Goal: Register for event/course: Sign up to attend an event or enroll in a course

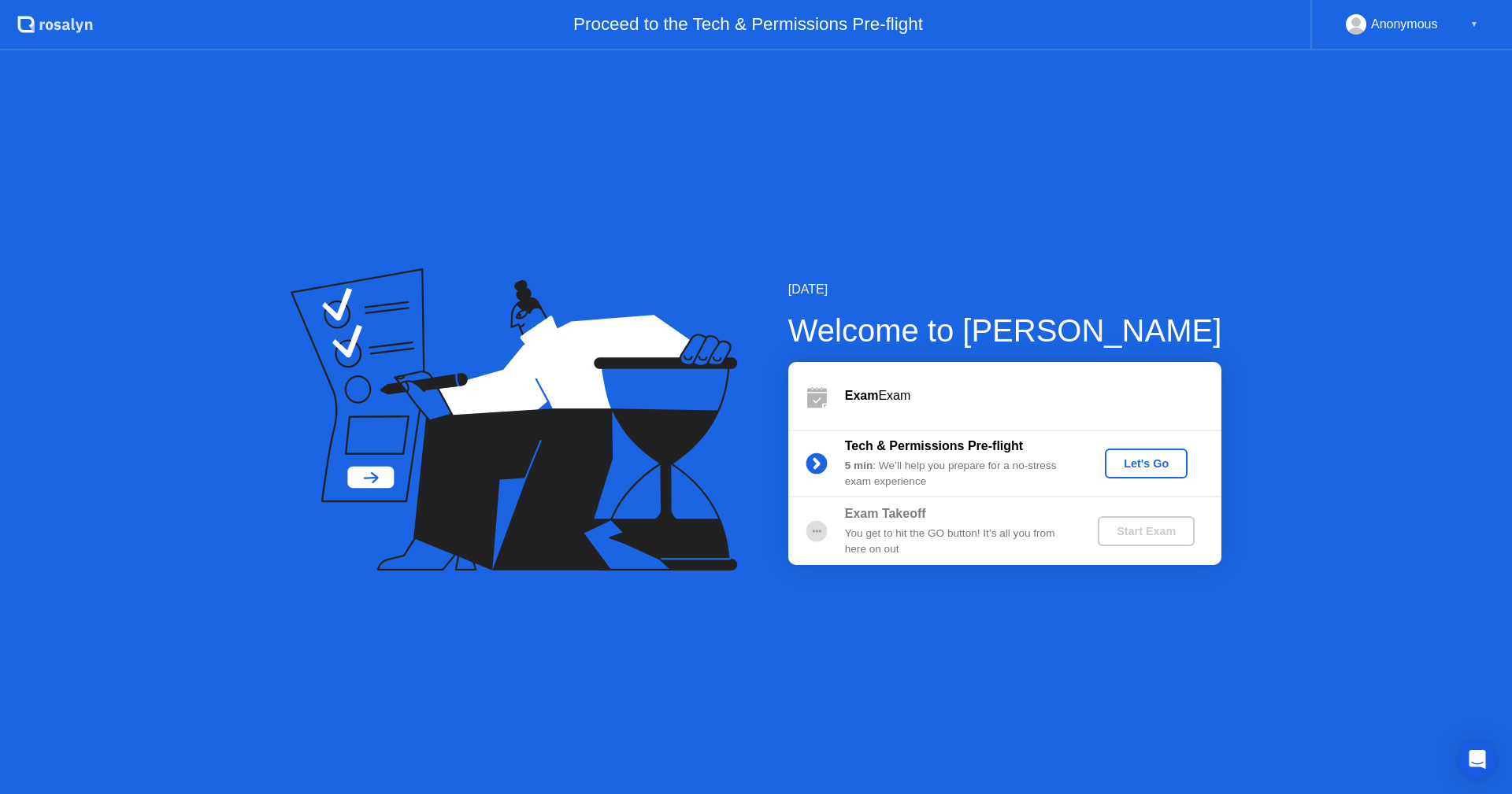
click at [1153, 465] on div "Let's Go" at bounding box center [1146, 464] width 70 height 12
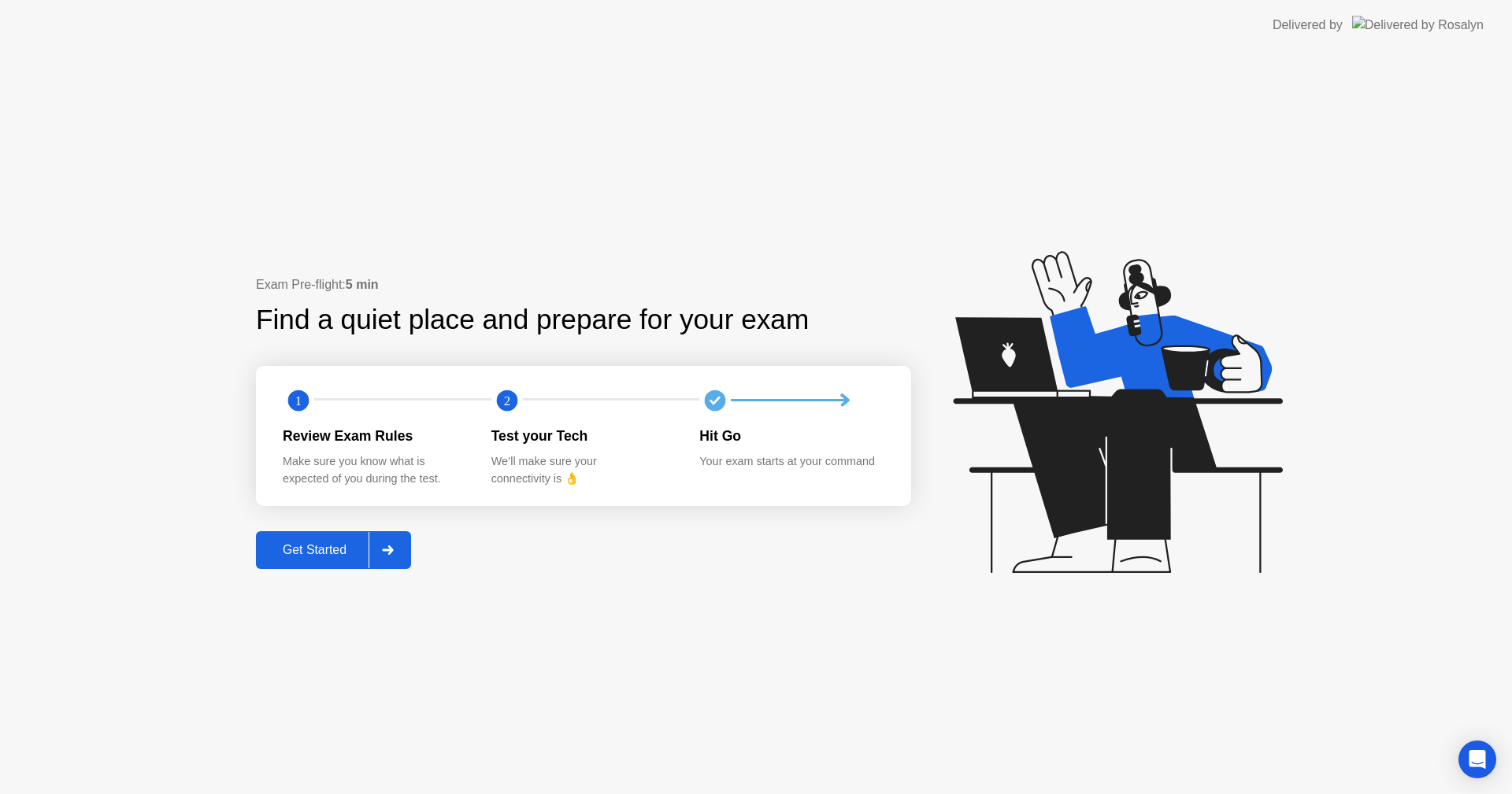
click at [320, 555] on div "Get Started" at bounding box center [314, 550] width 108 height 14
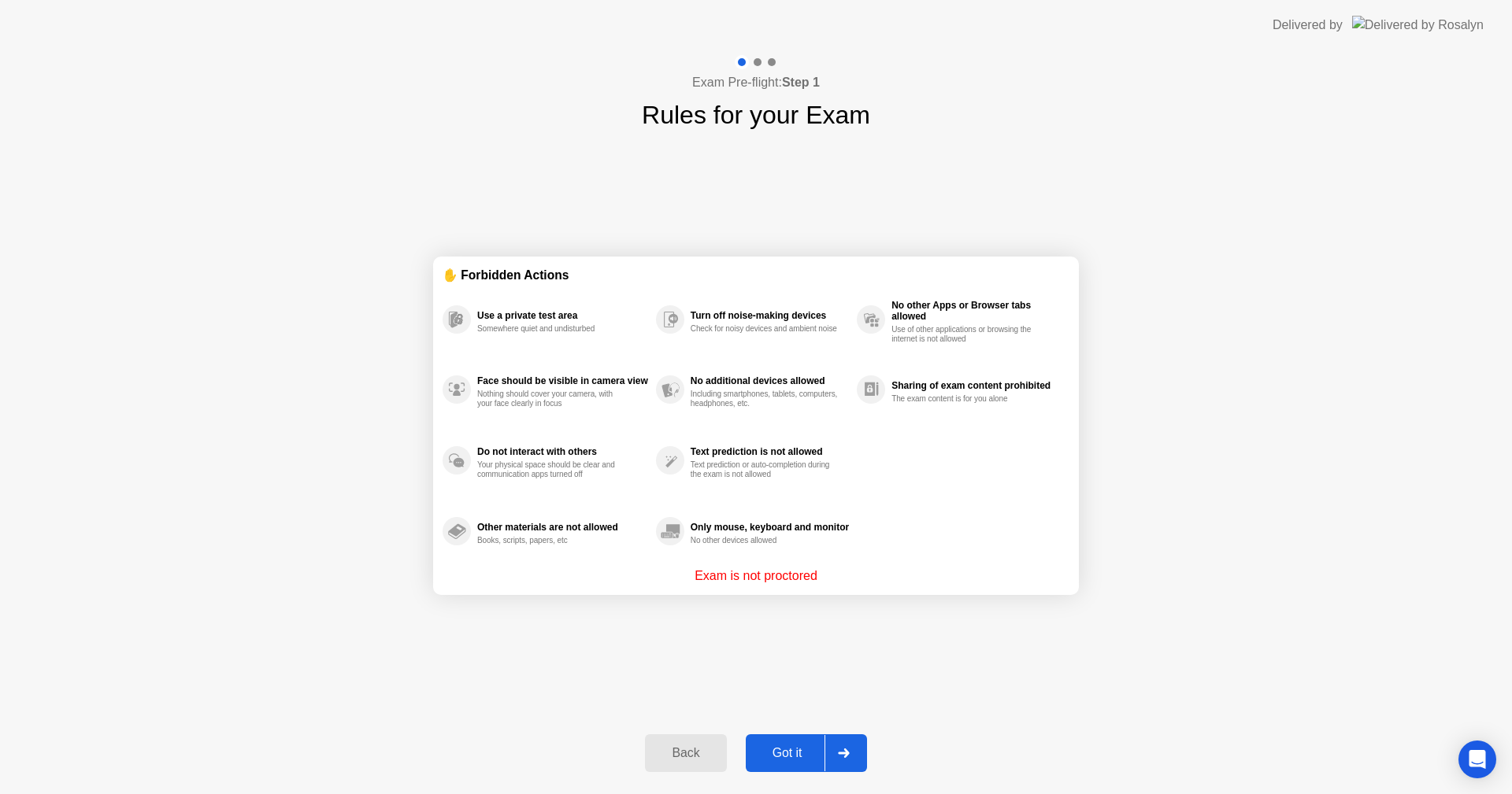
click at [783, 734] on button "Got it" at bounding box center [806, 753] width 121 height 37
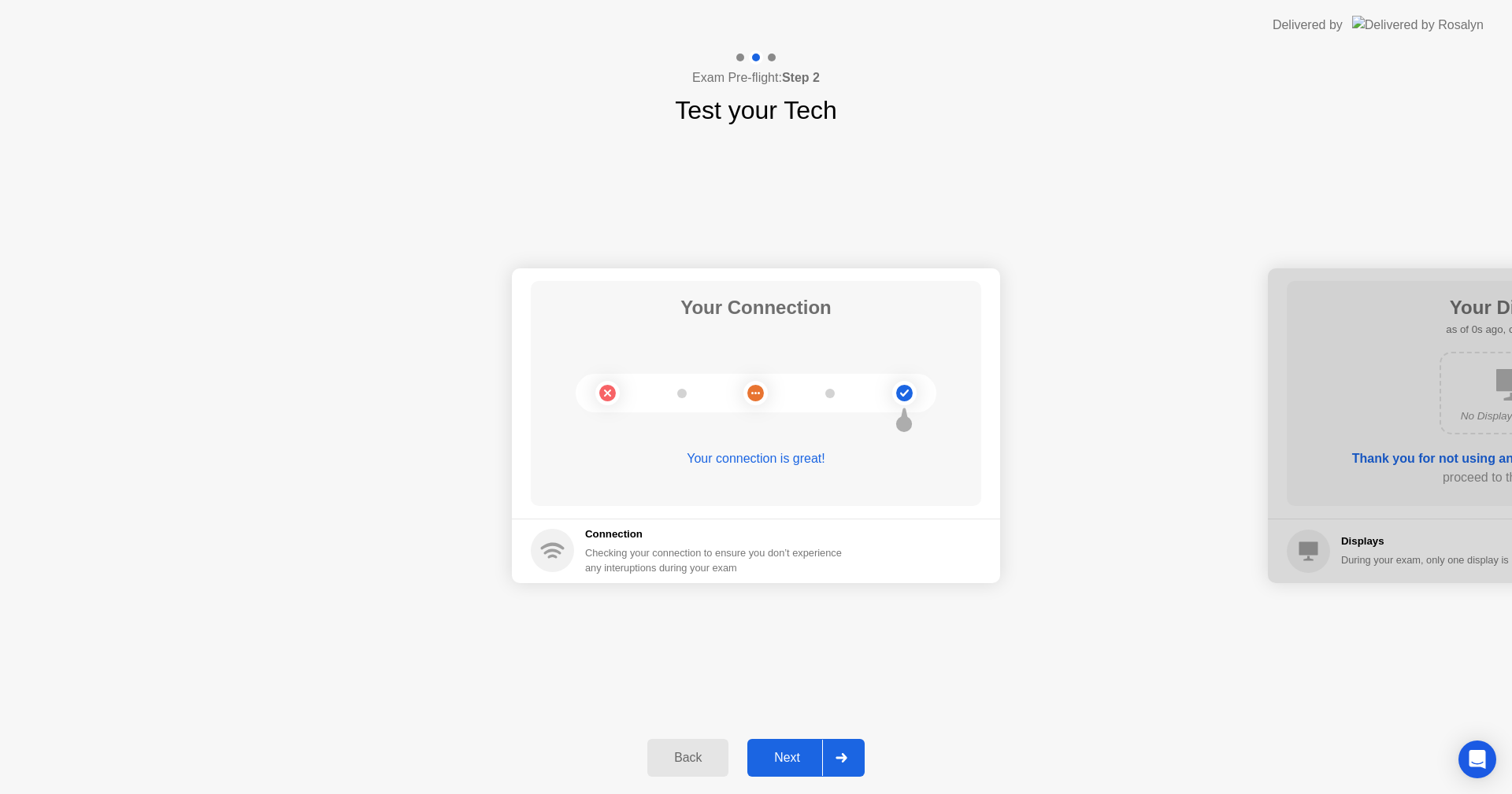
click at [790, 751] on div "Next" at bounding box center [786, 758] width 70 height 14
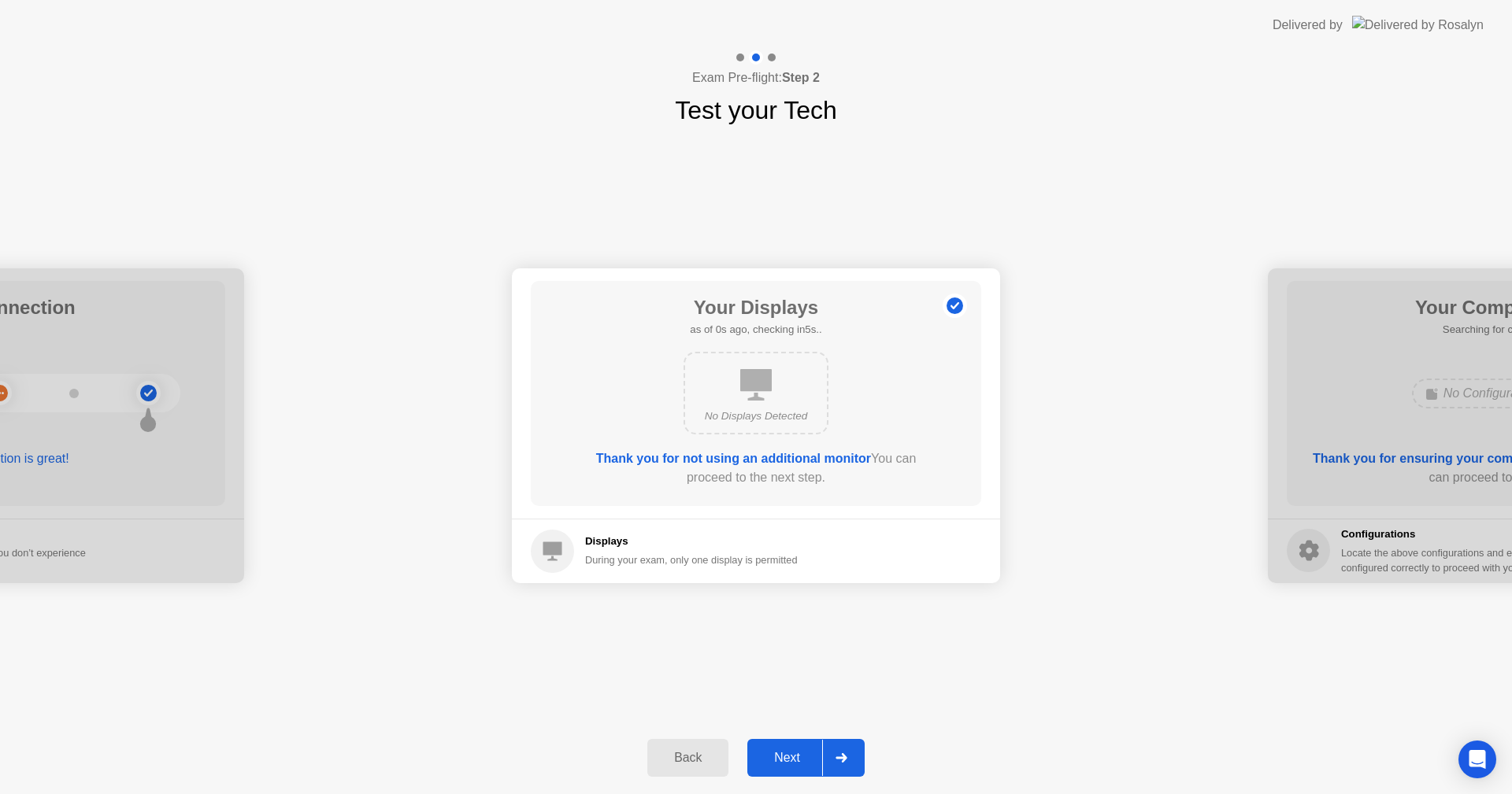
click at [790, 751] on div "Next" at bounding box center [786, 758] width 70 height 14
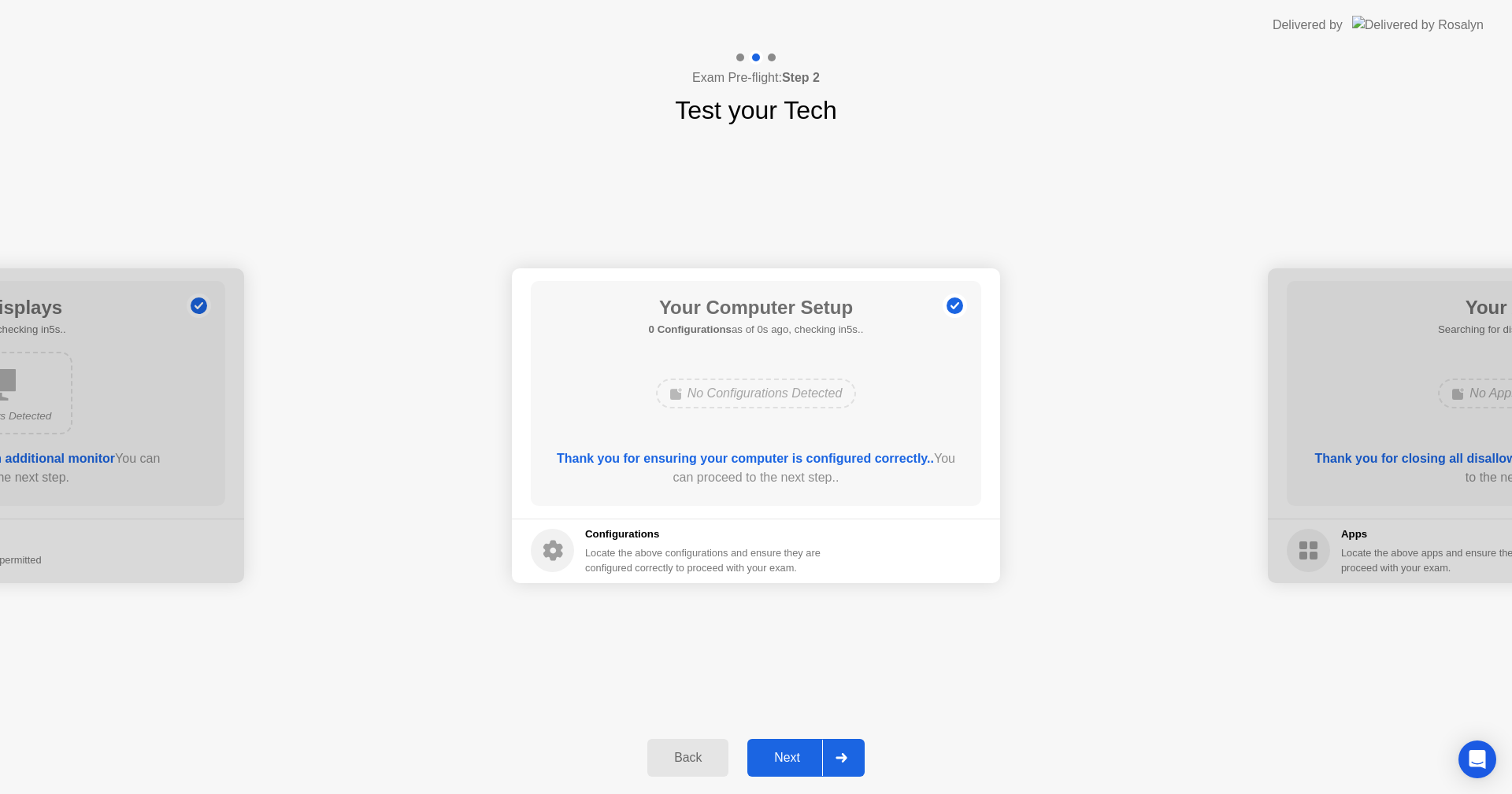
click at [790, 751] on div "Next" at bounding box center [786, 758] width 70 height 14
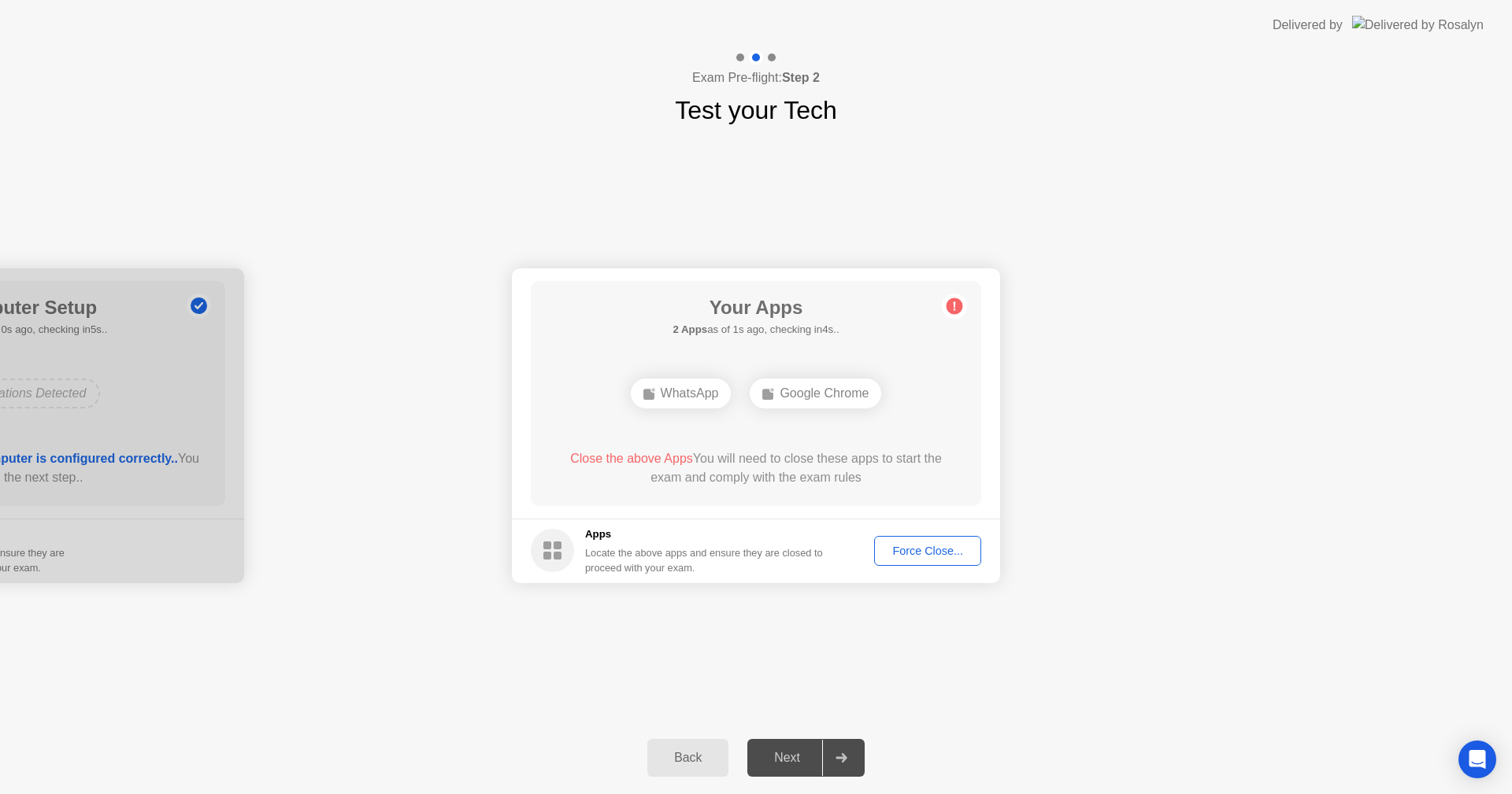
click at [934, 547] on div "Force Close..." at bounding box center [928, 551] width 96 height 12
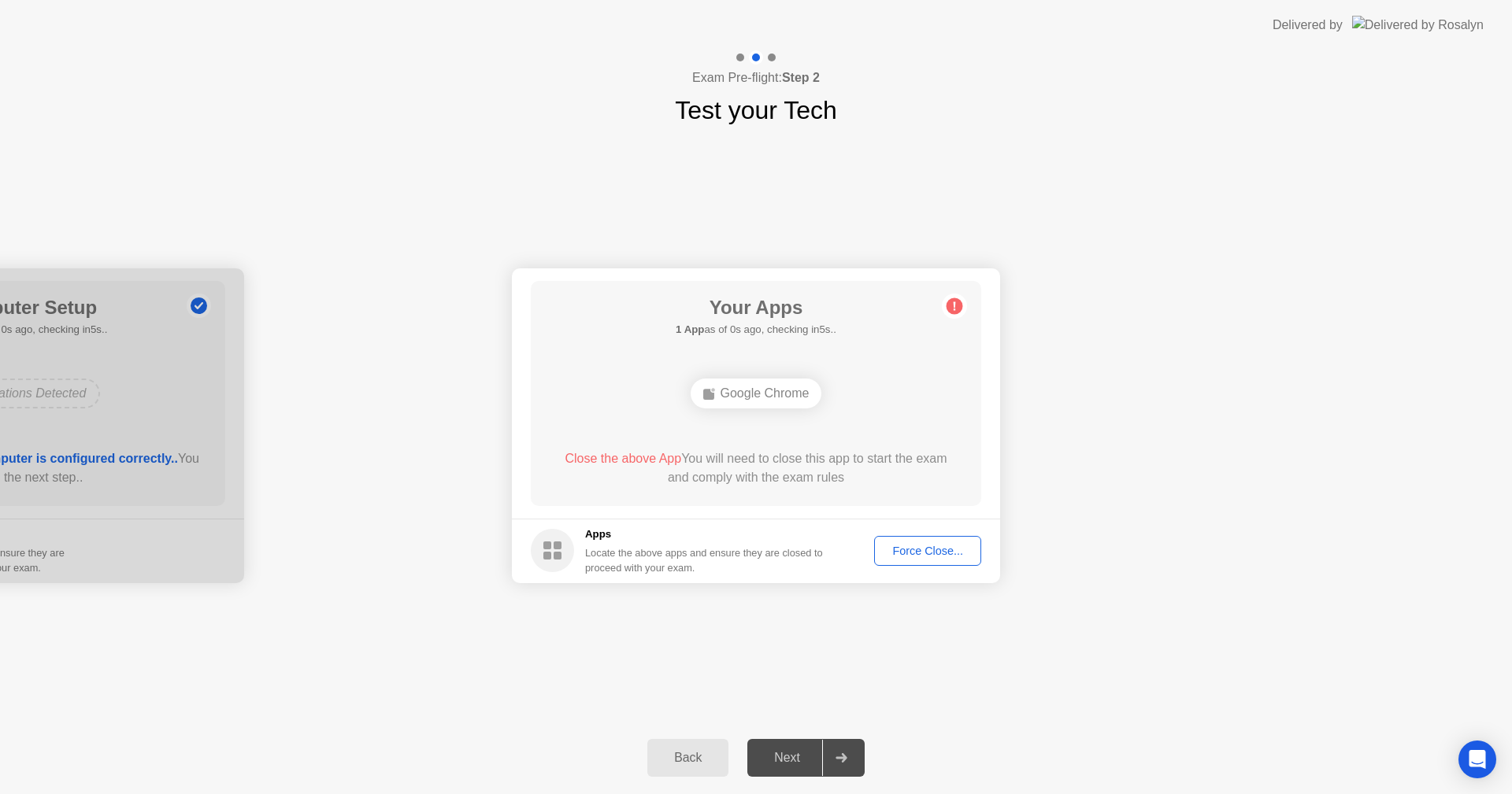
click at [948, 549] on div "Force Close..." at bounding box center [928, 551] width 96 height 12
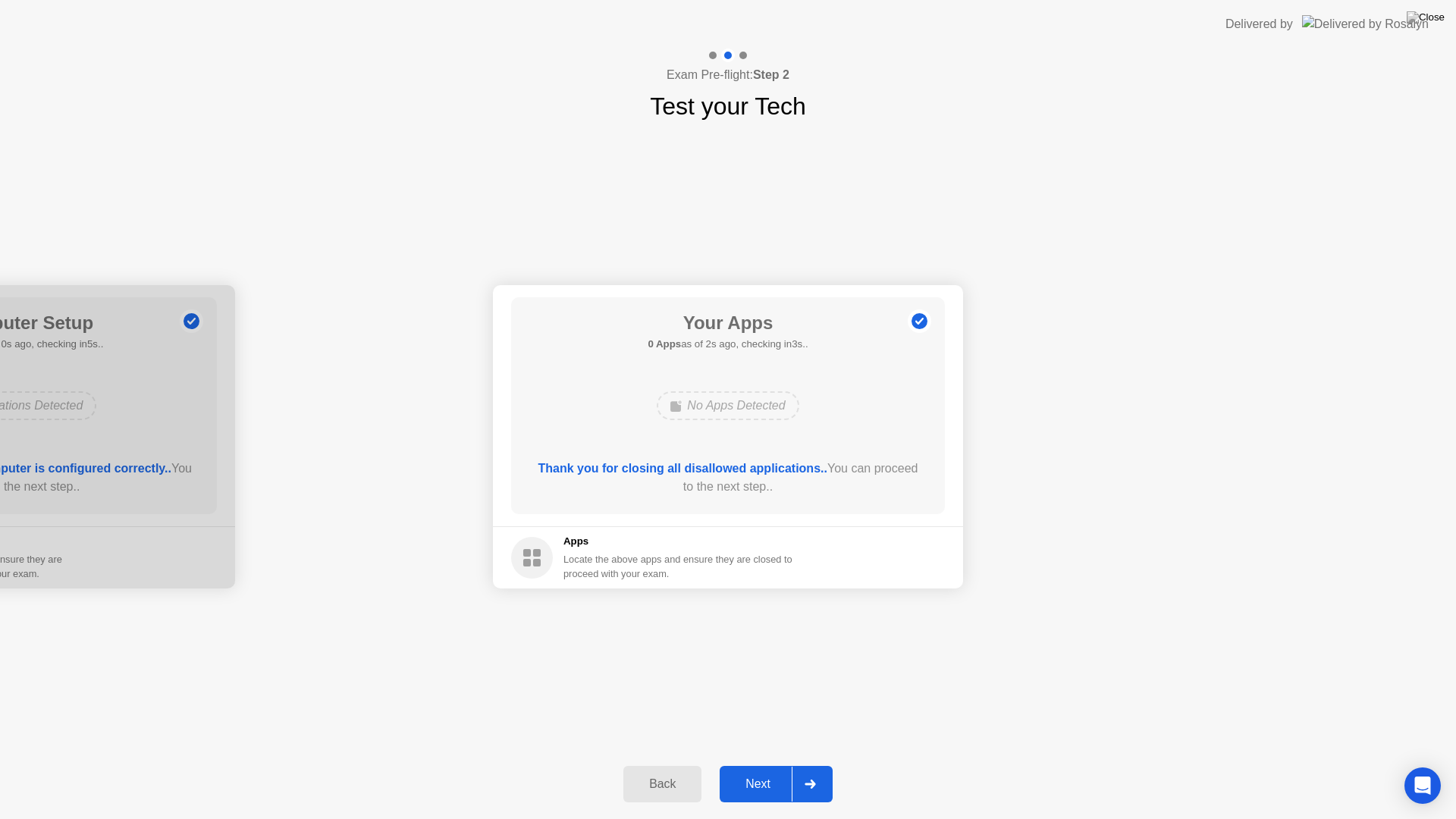
click at [773, 764] on div "Next" at bounding box center [757, 784] width 68 height 14
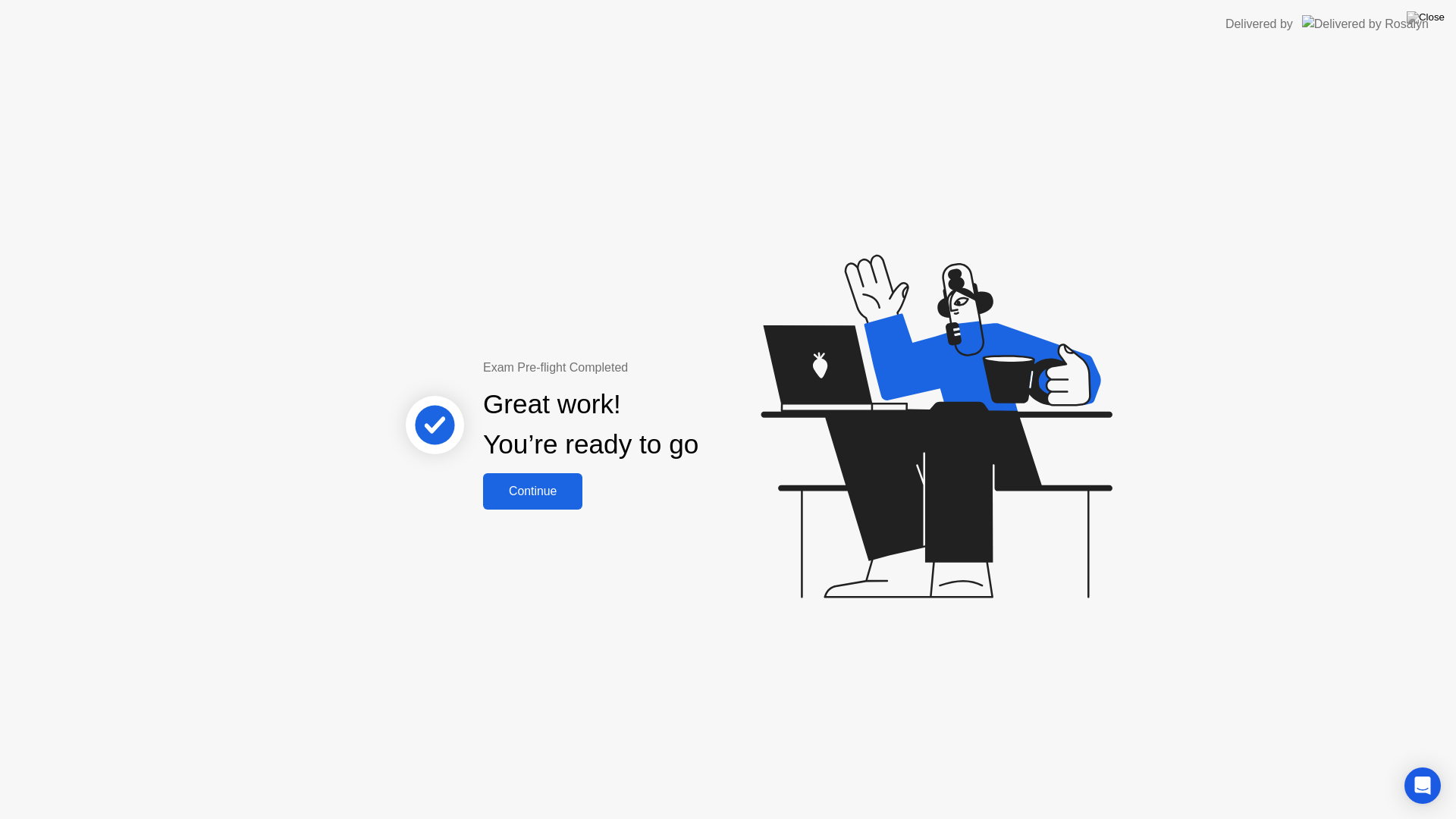
click at [518, 485] on div "Continue" at bounding box center [532, 491] width 90 height 14
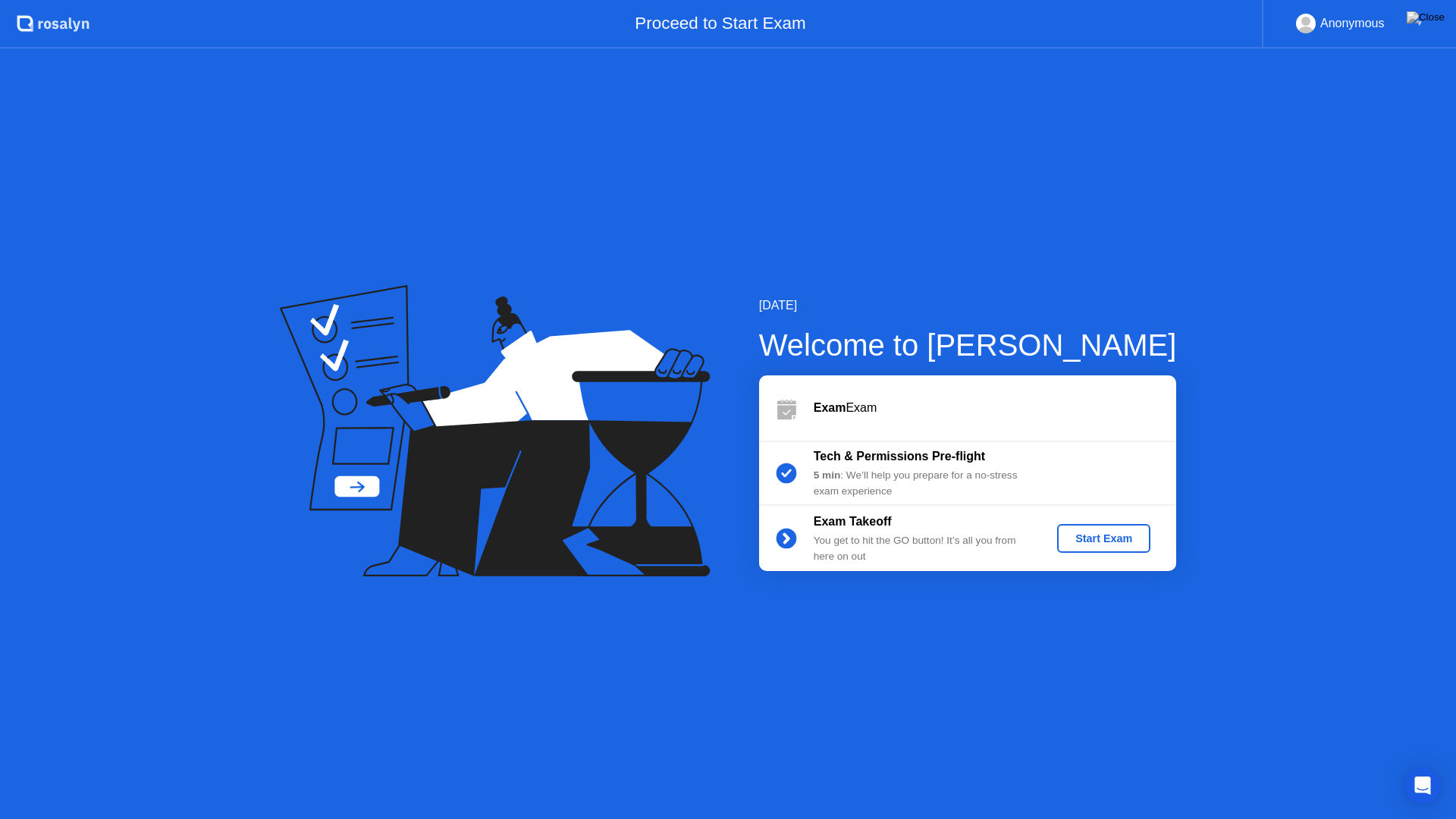
click at [1093, 540] on div "Start Exam" at bounding box center [1104, 539] width 81 height 12
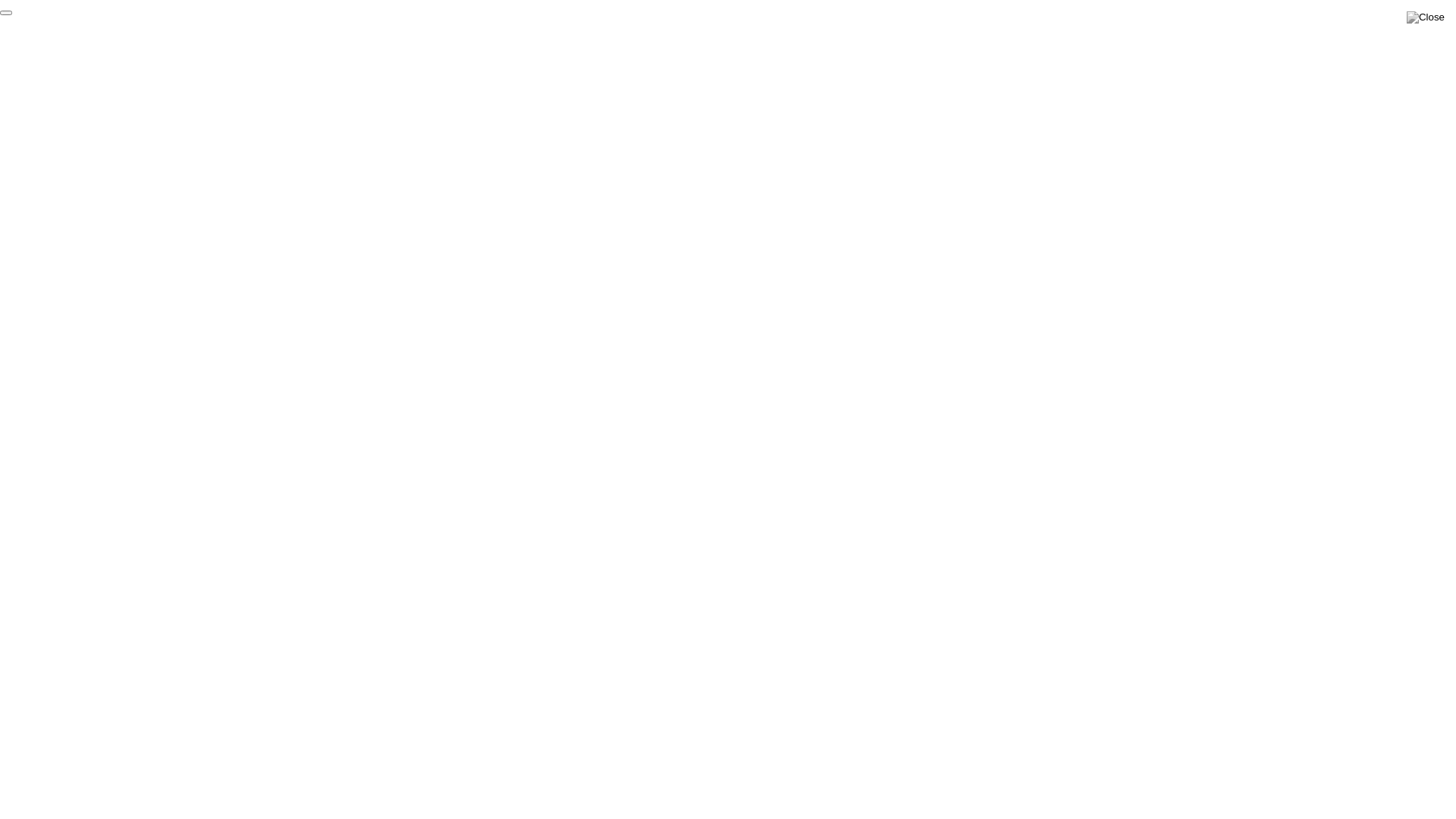
click div "End Proctoring Session"
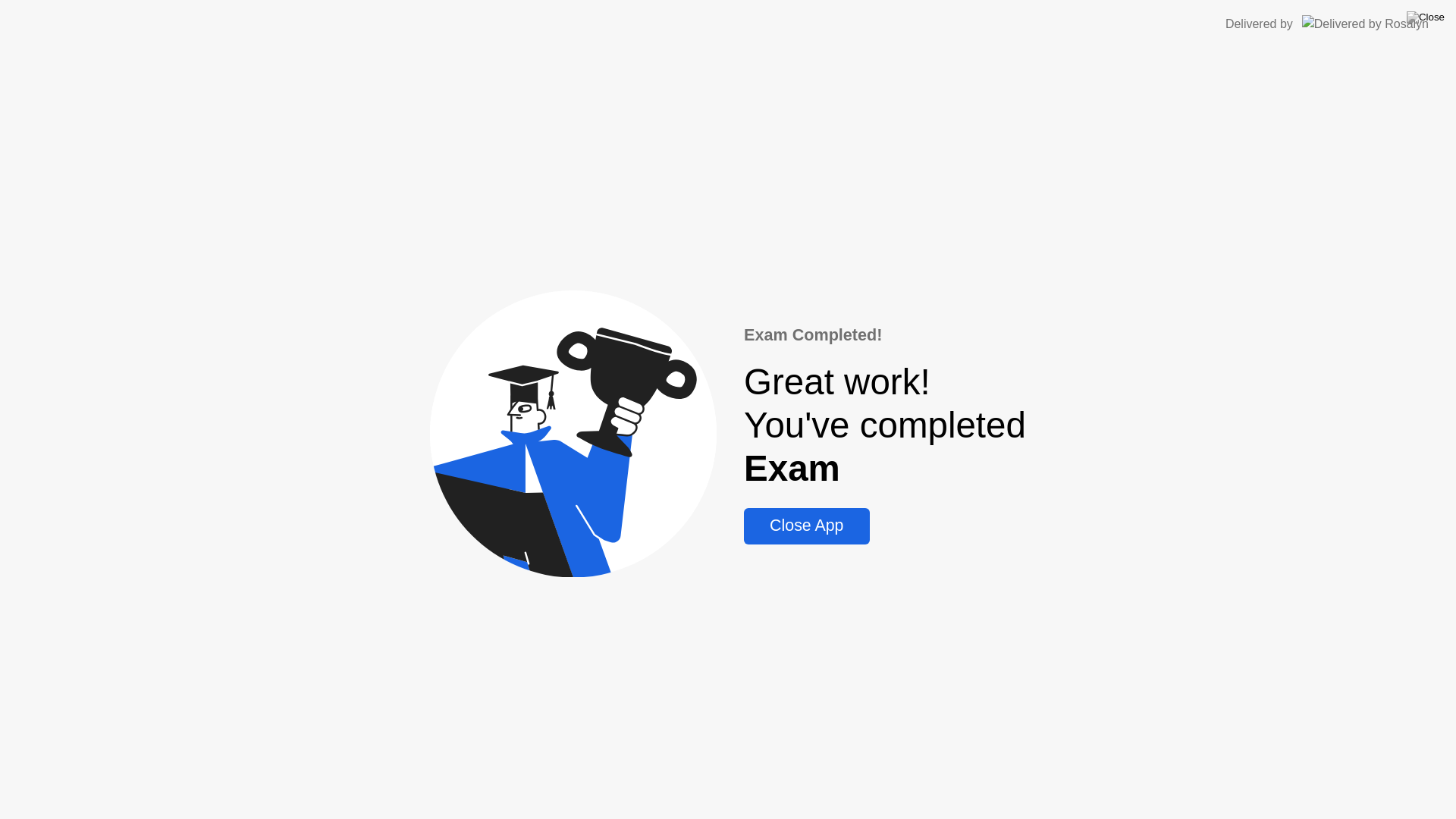
click at [811, 533] on div "Close App" at bounding box center [806, 526] width 116 height 19
